Goal: Information Seeking & Learning: Learn about a topic

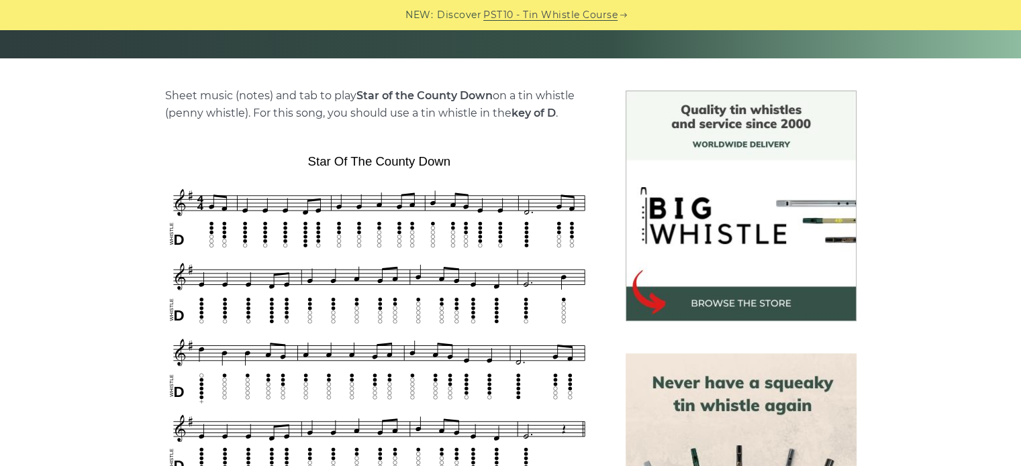
scroll to position [290, 0]
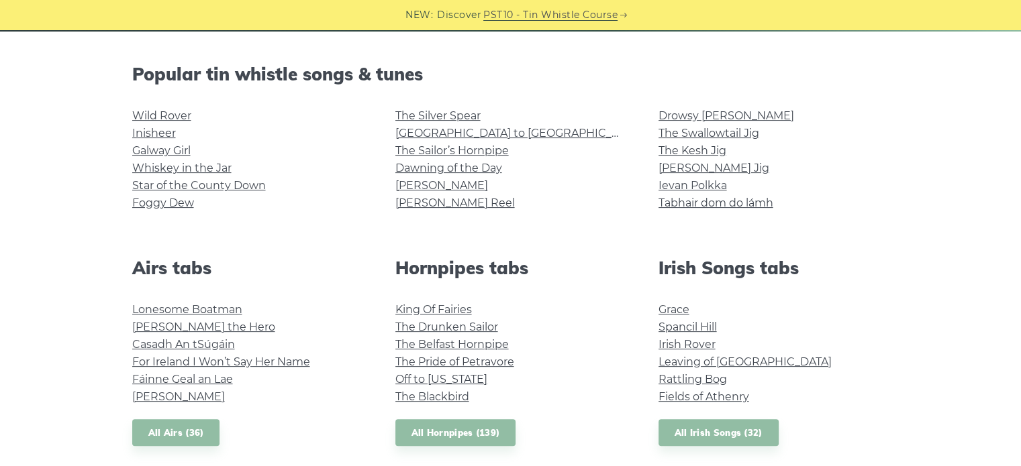
click at [164, 205] on link "Foggy Dew" at bounding box center [163, 203] width 62 height 13
click at [413, 115] on link "The Silver Spear" at bounding box center [437, 115] width 85 height 13
click at [403, 131] on link "[GEOGRAPHIC_DATA] to [GEOGRAPHIC_DATA]" at bounding box center [519, 133] width 248 height 13
click at [429, 150] on link "The Sailor’s Hornpipe" at bounding box center [451, 150] width 113 height 13
click at [402, 170] on link "Dawning of the Day" at bounding box center [448, 168] width 107 height 13
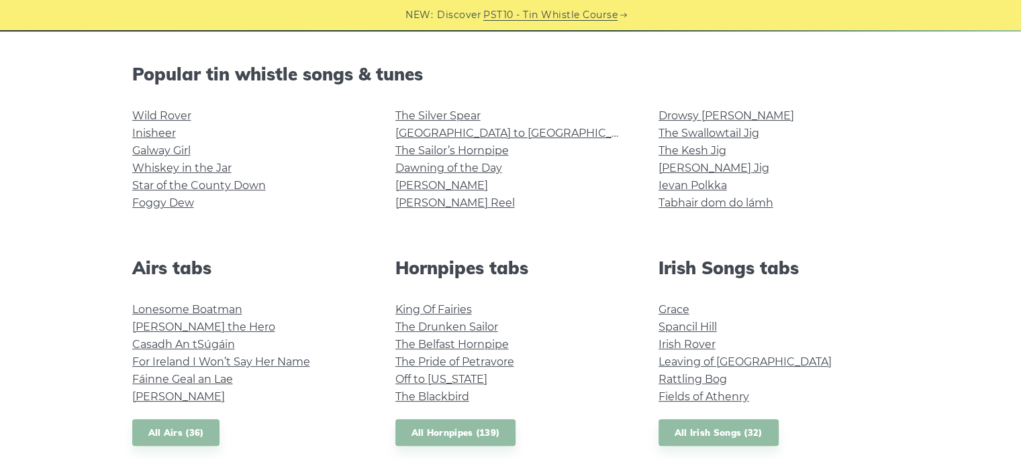
click at [425, 185] on link "[PERSON_NAME]" at bounding box center [441, 185] width 93 height 13
click at [454, 203] on link "[PERSON_NAME] Reel" at bounding box center [454, 203] width 119 height 13
click at [674, 115] on link "Drowsy [PERSON_NAME]" at bounding box center [726, 115] width 136 height 13
click at [664, 138] on link "The Swallowtail Jig" at bounding box center [708, 133] width 101 height 13
click at [727, 132] on link "The Swallowtail Jig" at bounding box center [708, 133] width 101 height 13
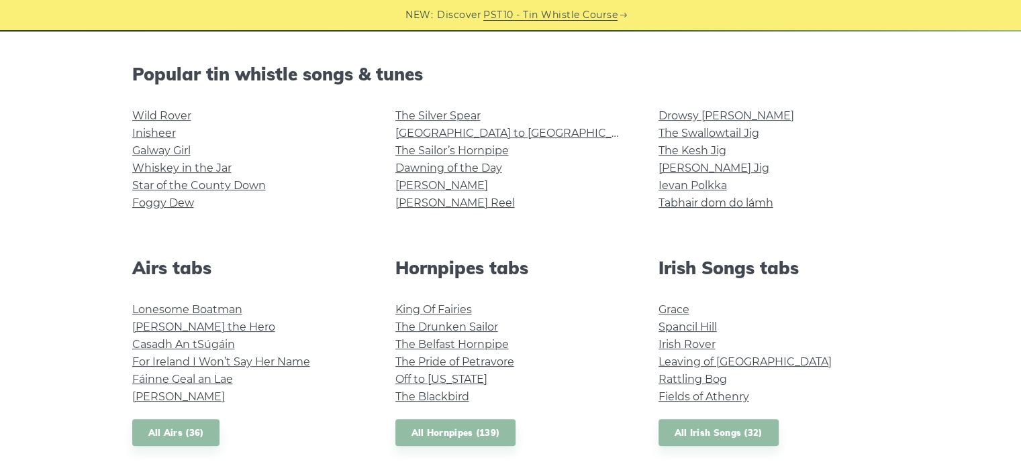
click at [677, 152] on link "The Kesh Jig" at bounding box center [692, 150] width 68 height 13
click at [705, 163] on link "[PERSON_NAME] Jig" at bounding box center [713, 168] width 111 height 13
click at [683, 189] on link "Ievan Polkka" at bounding box center [692, 185] width 68 height 13
click at [676, 203] on link "Tabhair dom do lámh" at bounding box center [715, 203] width 115 height 13
click at [223, 313] on link "Lonesome Boatman" at bounding box center [187, 309] width 110 height 13
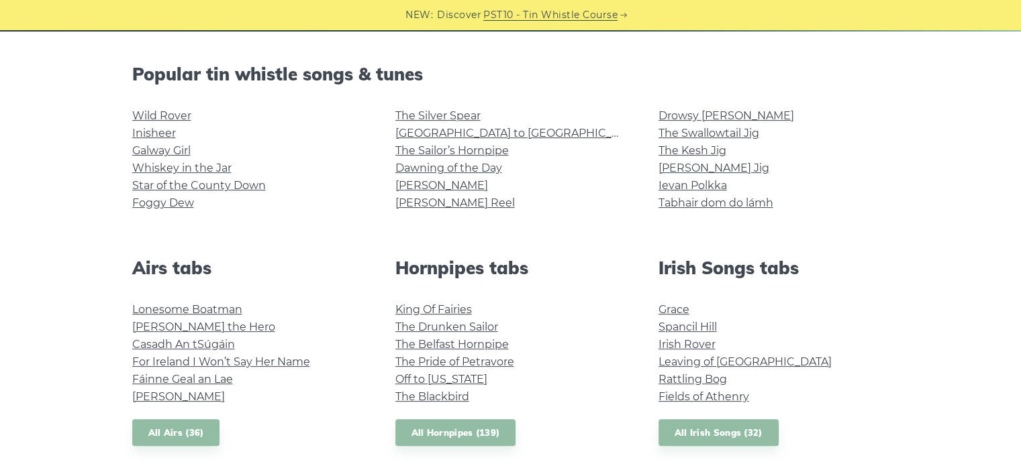
click at [154, 329] on link "Hector the Hero" at bounding box center [203, 327] width 143 height 13
click at [187, 348] on link "Casadh An tSúgáin" at bounding box center [183, 344] width 103 height 13
click at [242, 360] on link "For Ireland I Won’t Say Her Name" at bounding box center [221, 362] width 178 height 13
click at [150, 380] on link "Fáinne Geal an Lae" at bounding box center [182, 379] width 101 height 13
click at [193, 394] on link "Planxty Davis" at bounding box center [178, 397] width 93 height 13
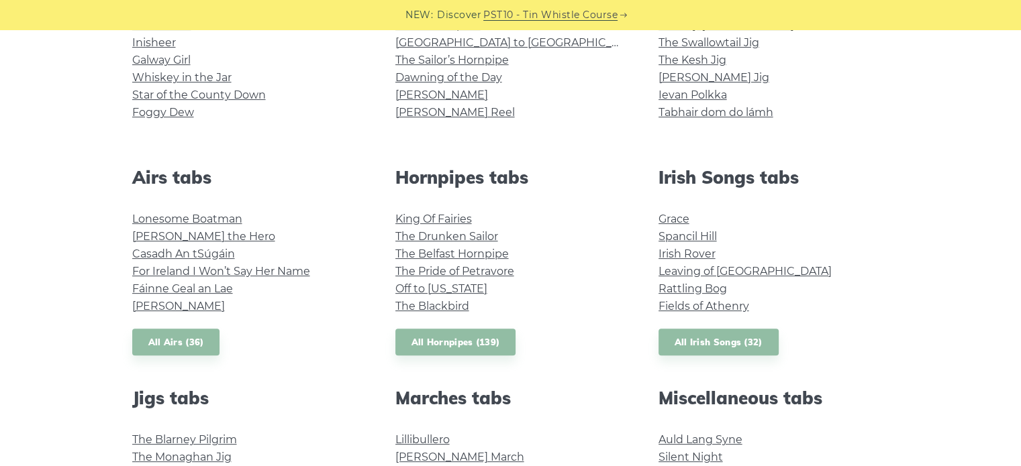
scroll to position [412, 0]
click at [460, 219] on link "King Of Fairies" at bounding box center [433, 218] width 76 height 13
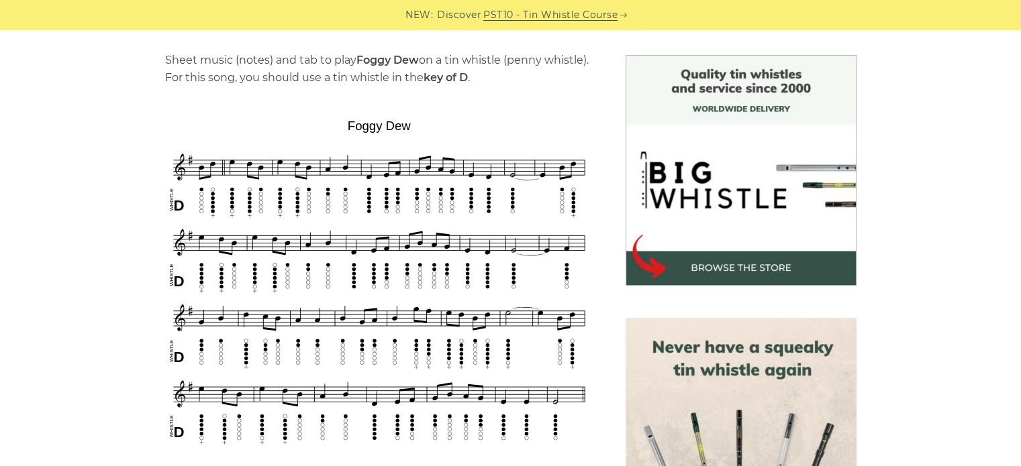
scroll to position [402, 0]
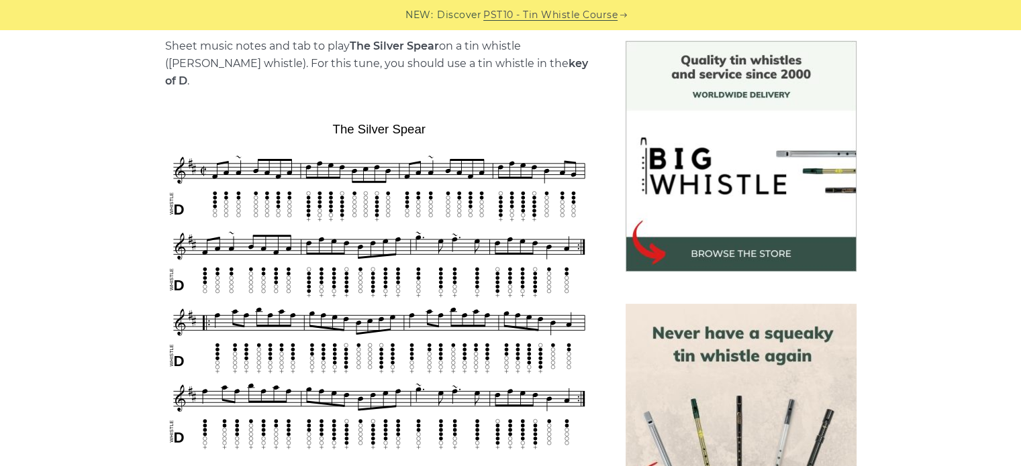
scroll to position [386, 0]
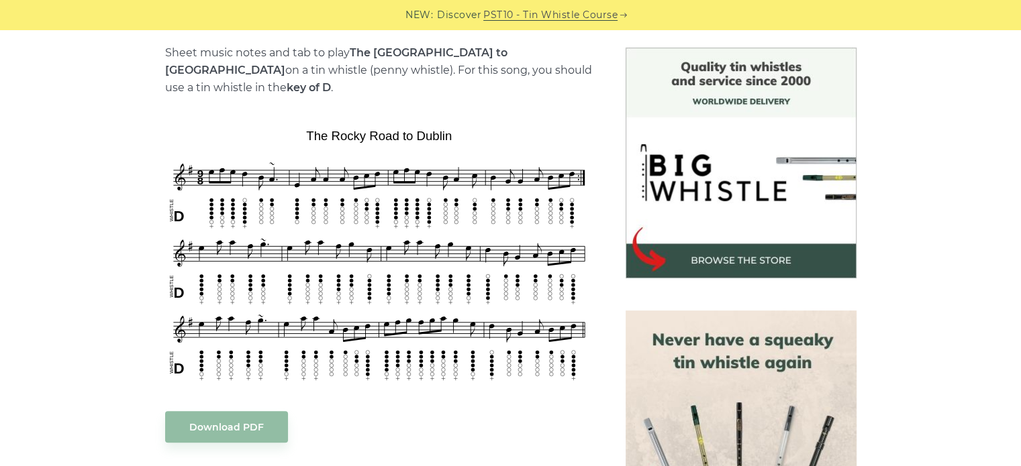
scroll to position [338, 0]
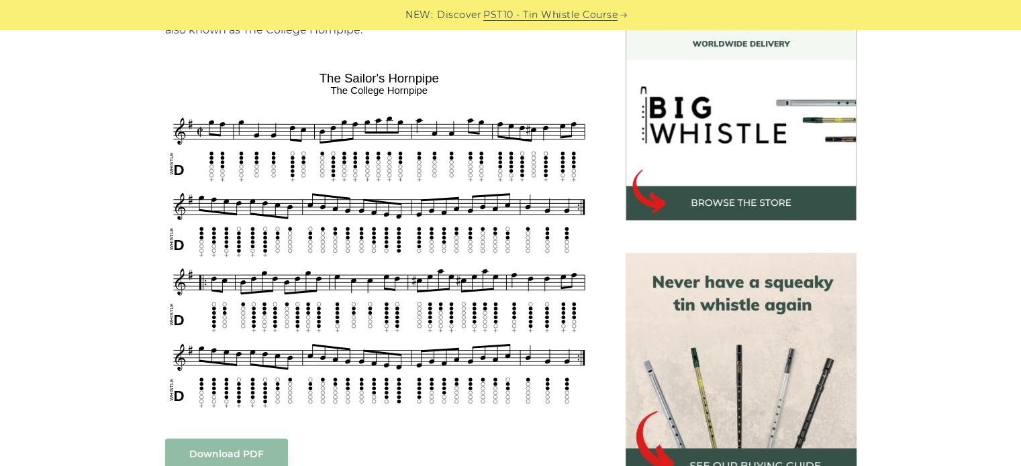
scroll to position [396, 0]
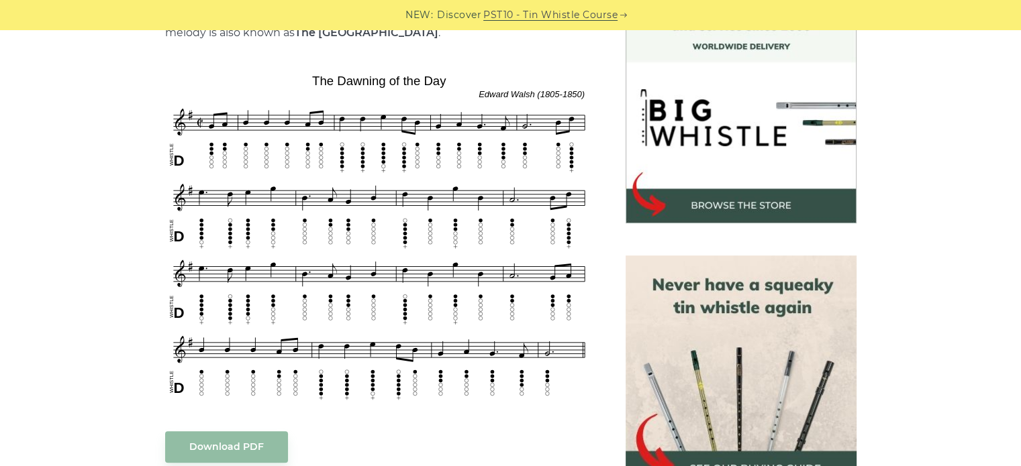
scroll to position [395, 0]
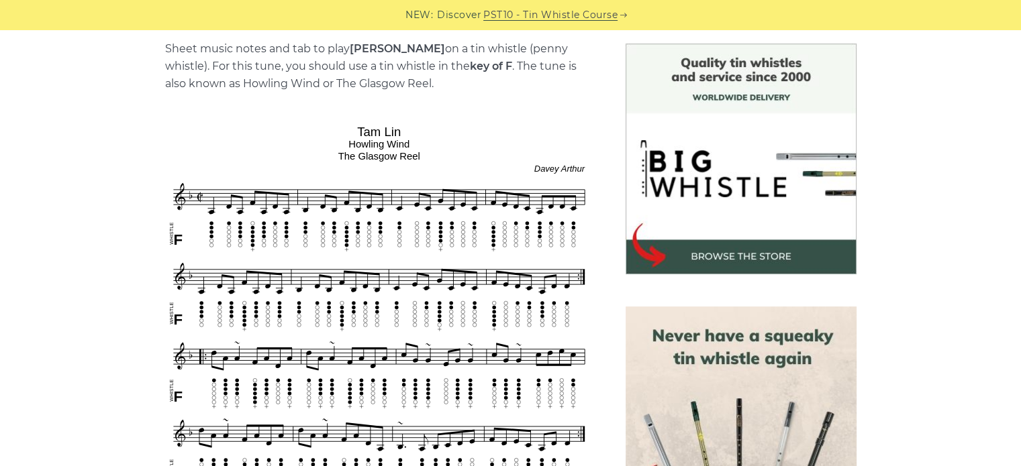
scroll to position [337, 0]
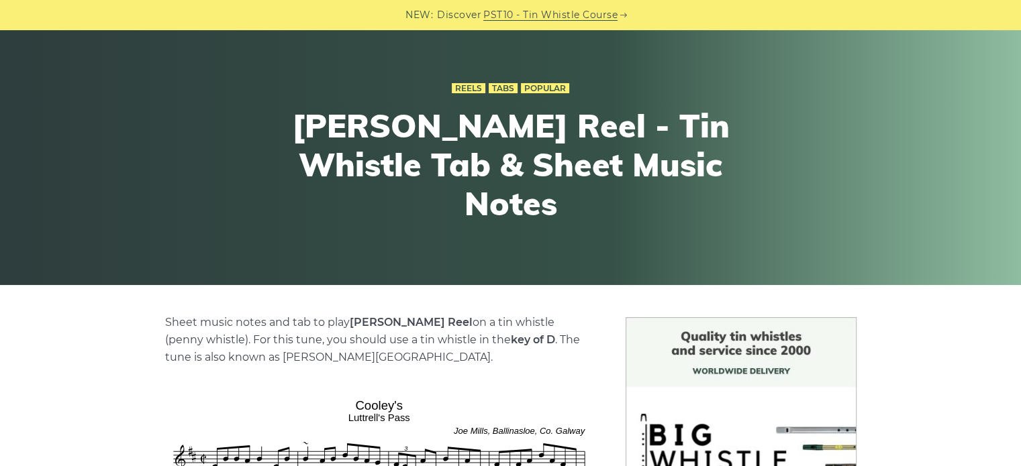
scroll to position [58, 0]
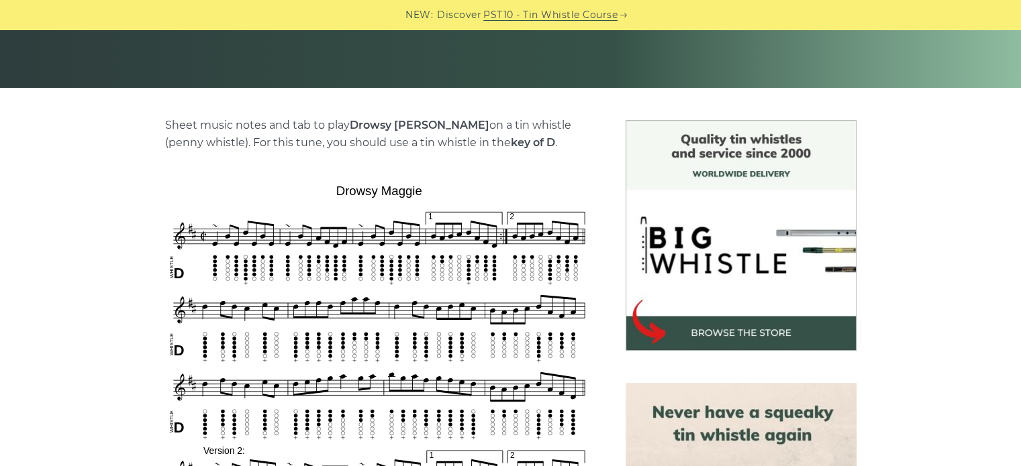
scroll to position [260, 0]
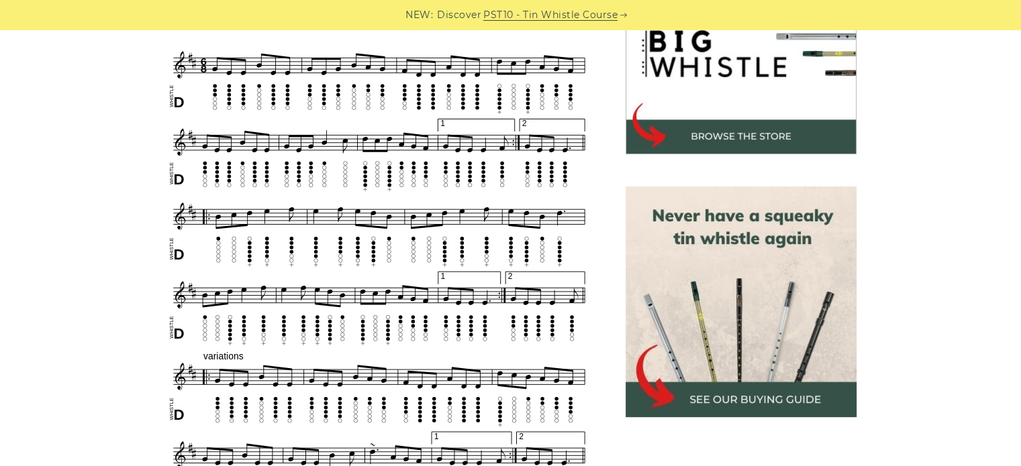
scroll to position [460, 0]
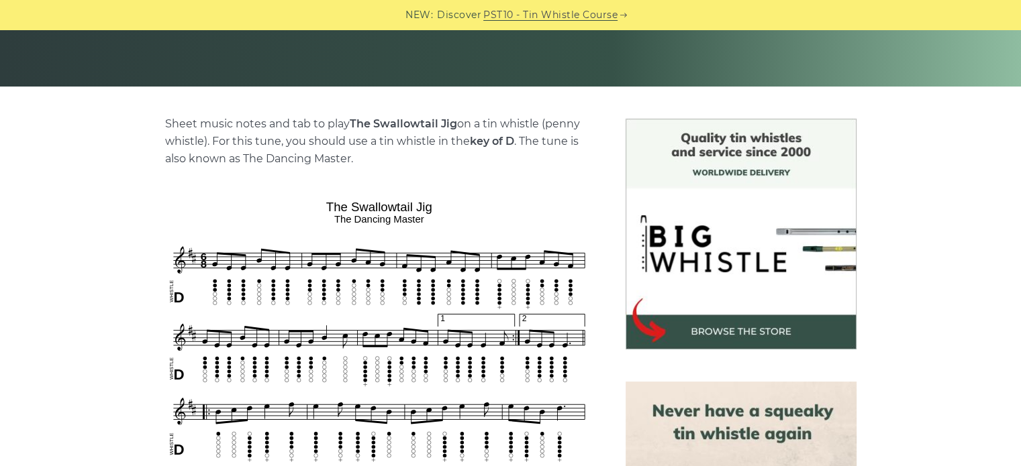
scroll to position [267, 0]
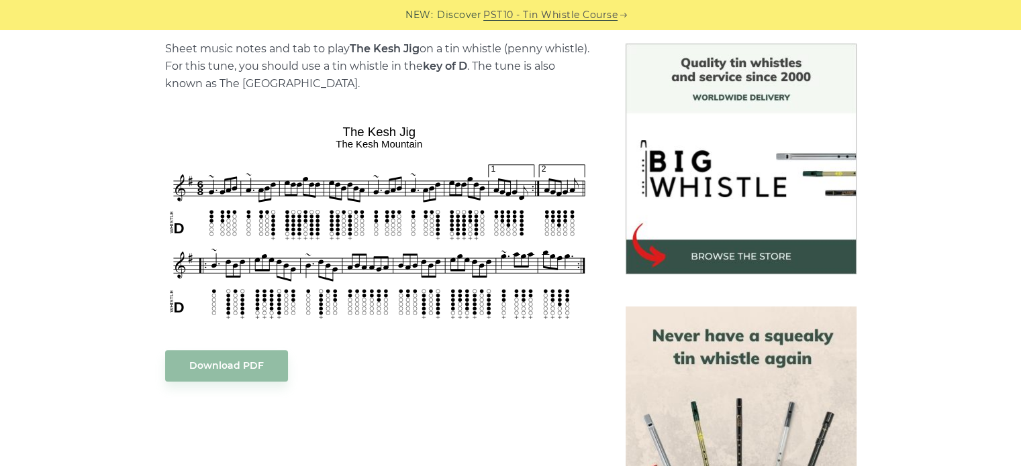
scroll to position [327, 0]
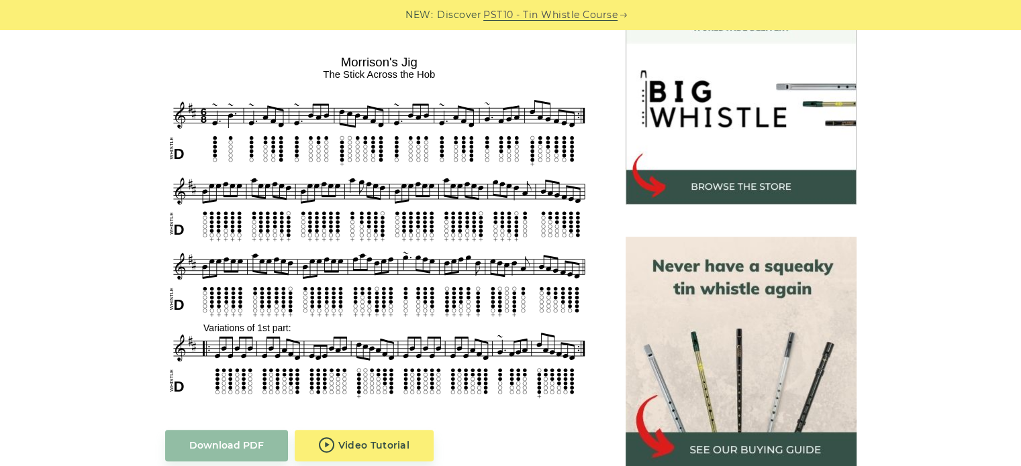
scroll to position [410, 0]
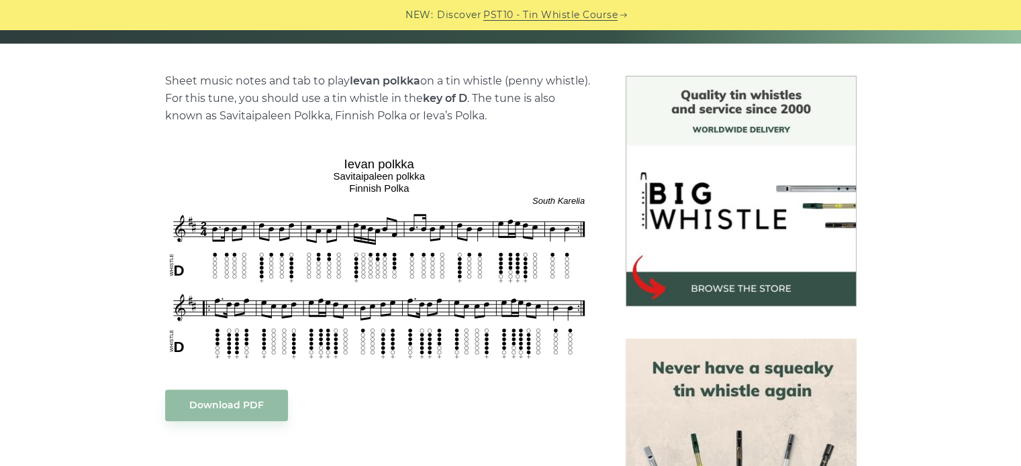
scroll to position [290, 0]
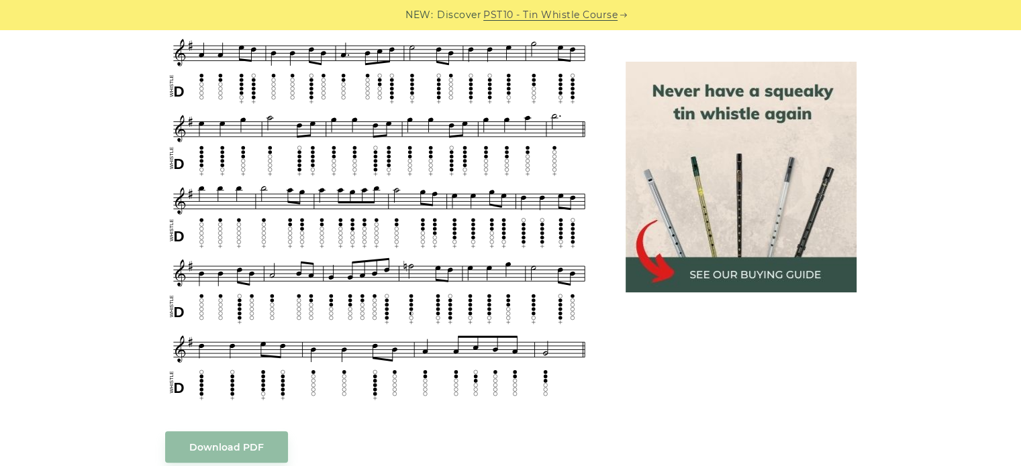
scroll to position [797, 0]
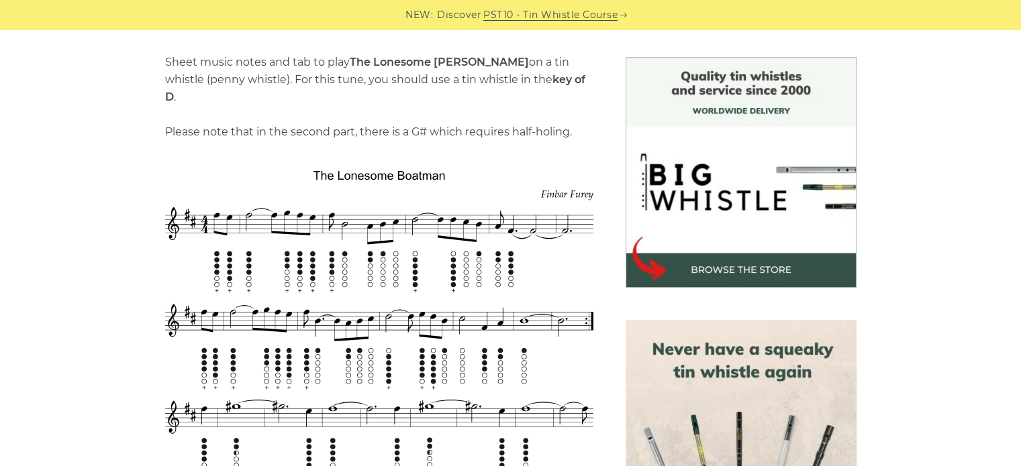
scroll to position [326, 0]
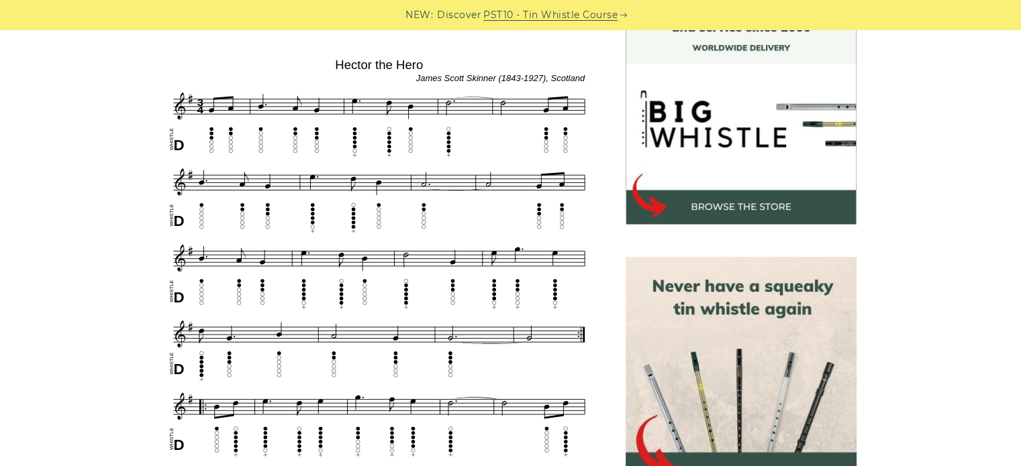
scroll to position [389, 0]
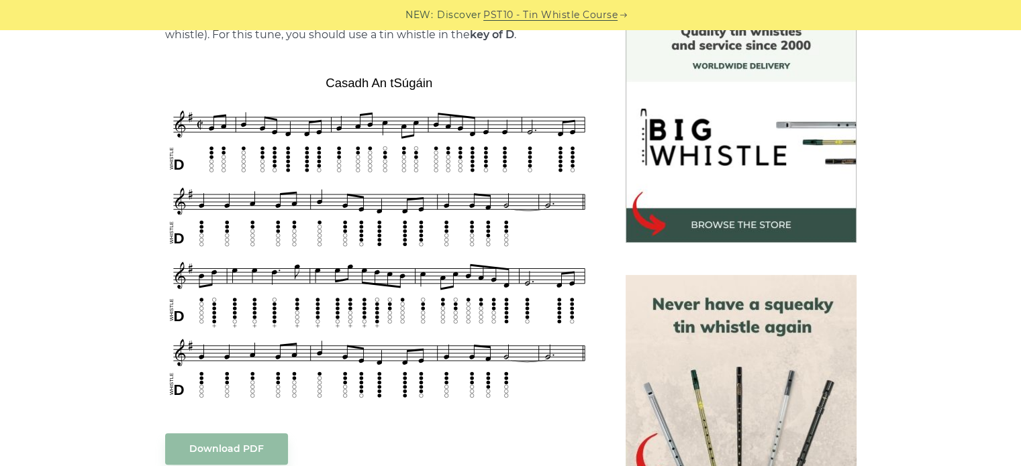
scroll to position [373, 0]
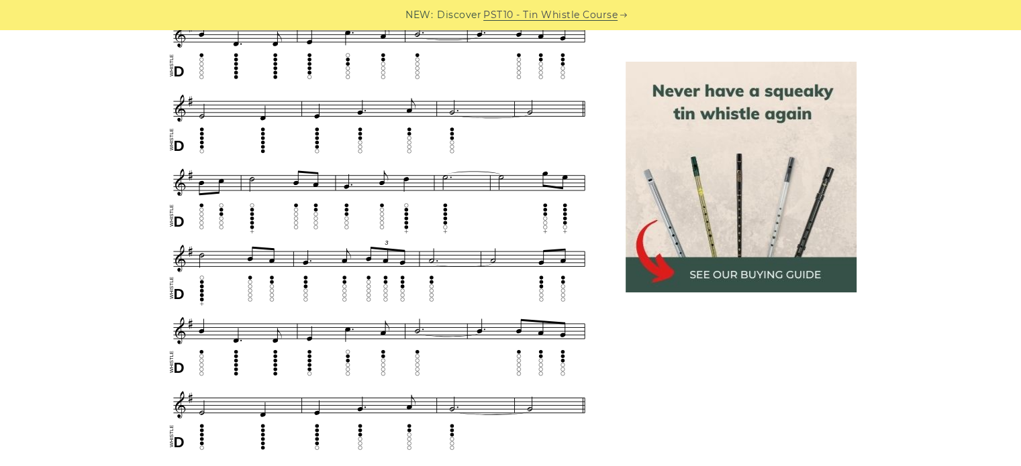
scroll to position [652, 0]
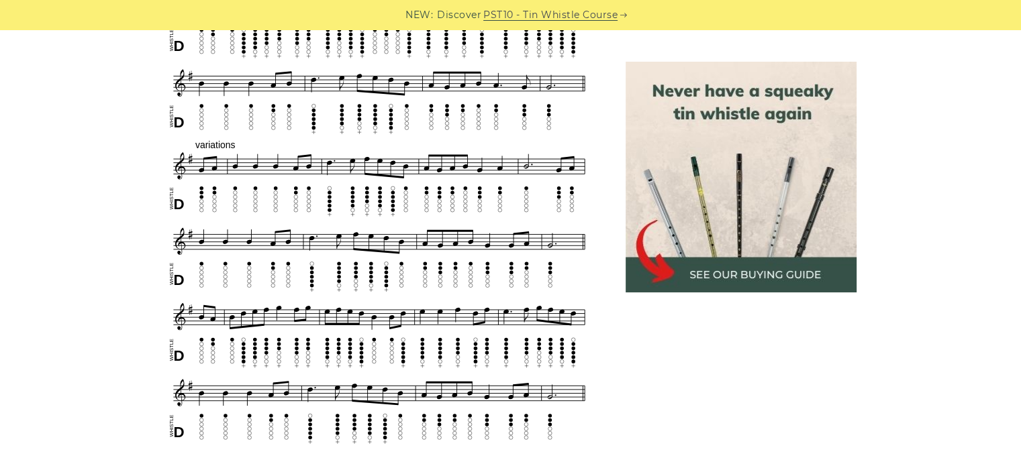
scroll to position [678, 0]
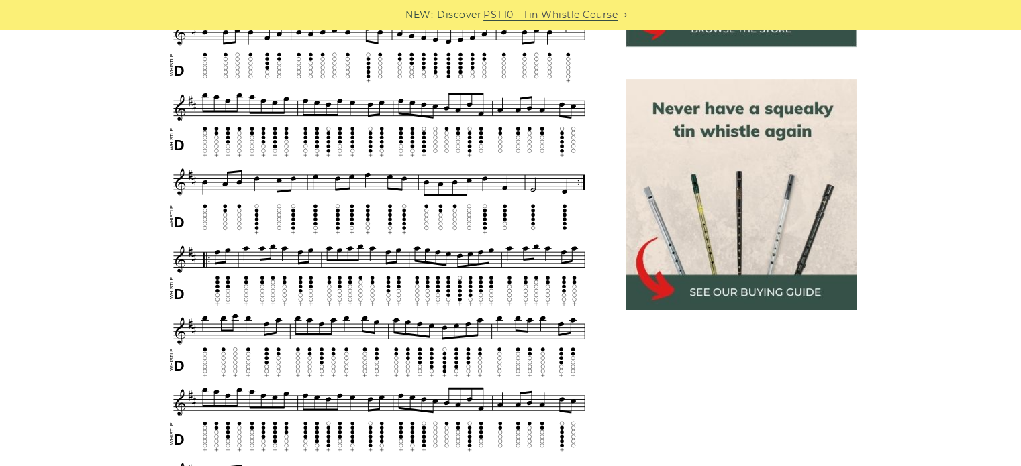
scroll to position [590, 0]
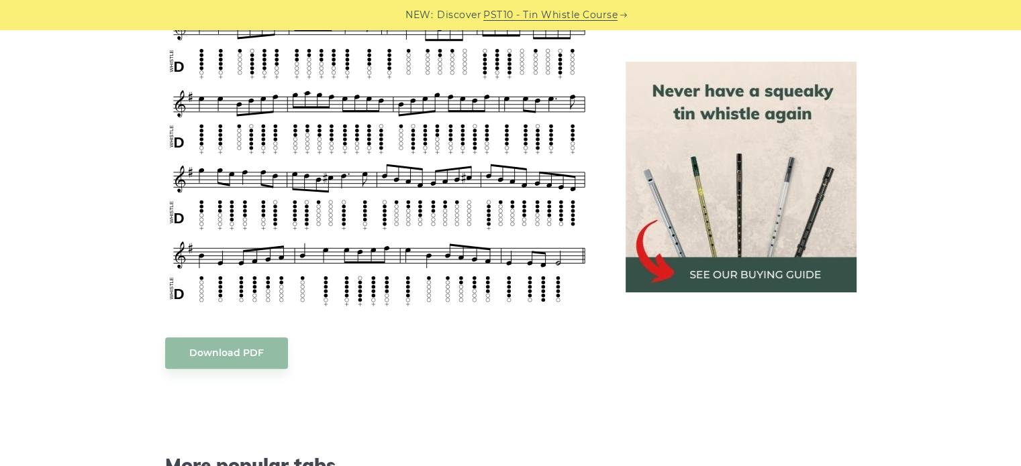
scroll to position [623, 0]
